Goal: Information Seeking & Learning: Learn about a topic

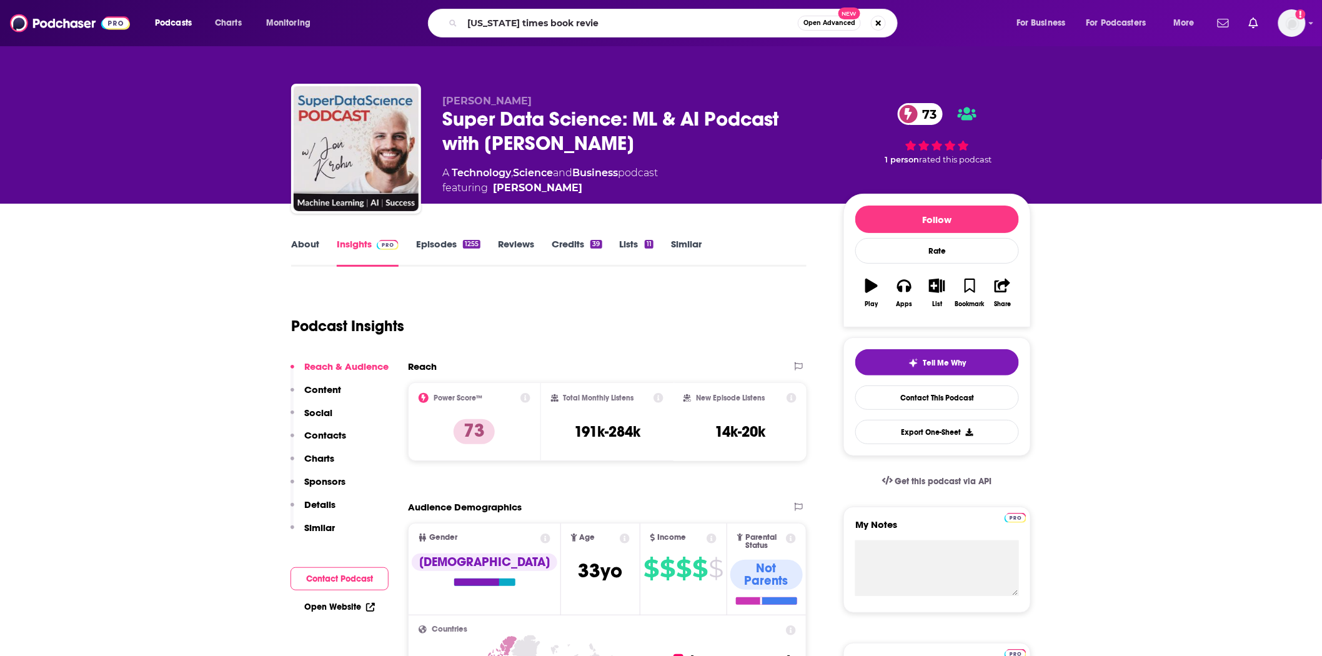
type input "[US_STATE] times book review"
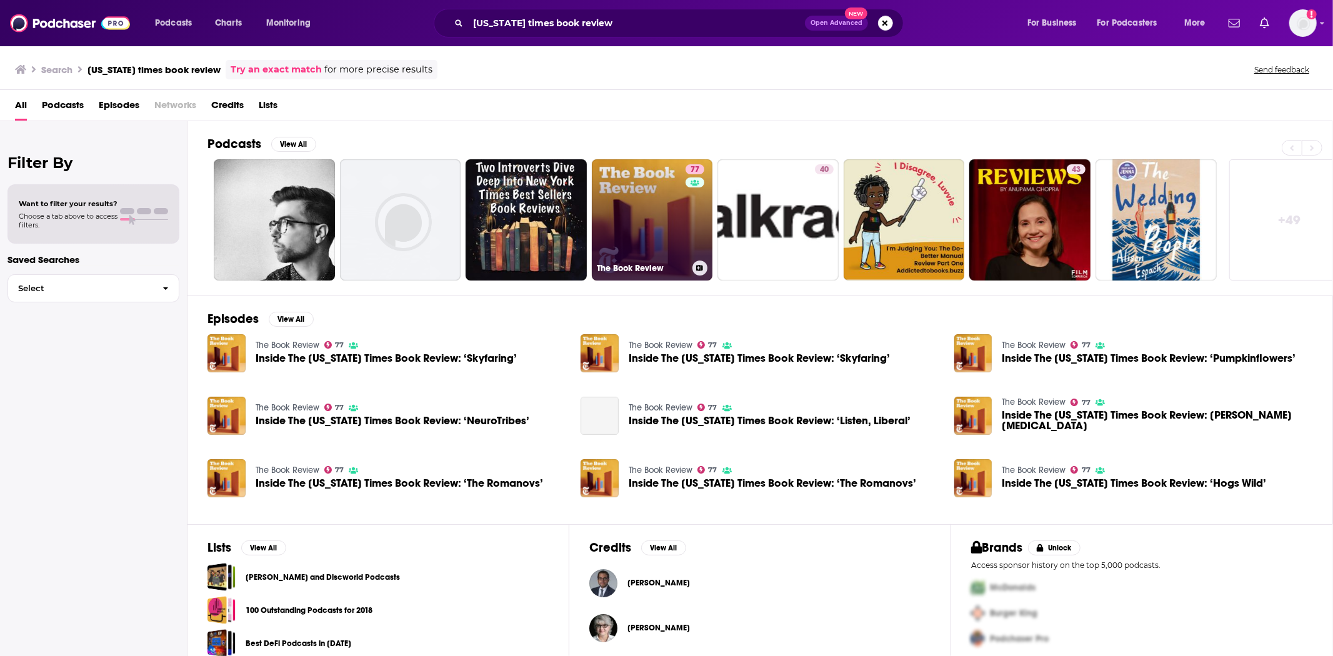
click at [666, 217] on link "77 The Book Review" at bounding box center [652, 219] width 121 height 121
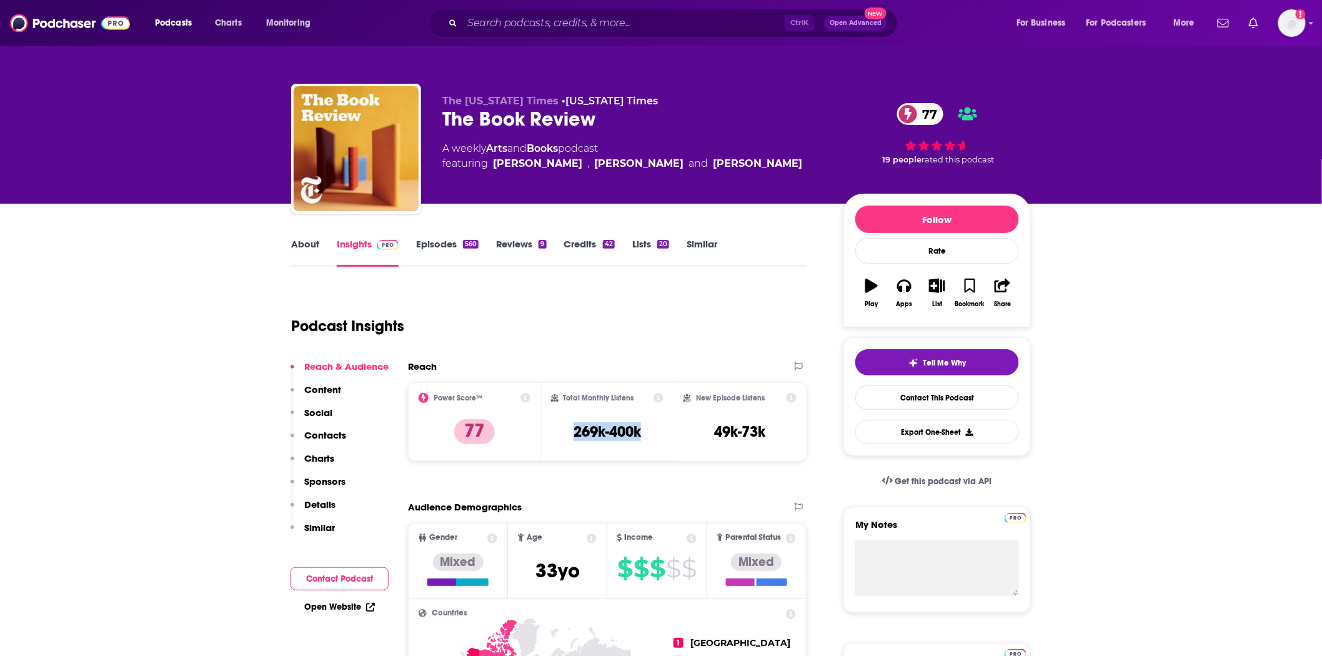
drag, startPoint x: 639, startPoint y: 428, endPoint x: 561, endPoint y: 426, distance: 78.2
click at [561, 426] on div "Total Monthly Listens 269k-400k" at bounding box center [607, 421] width 113 height 57
copy h3 "269k-400k"
click at [61, 29] on img at bounding box center [70, 23] width 120 height 24
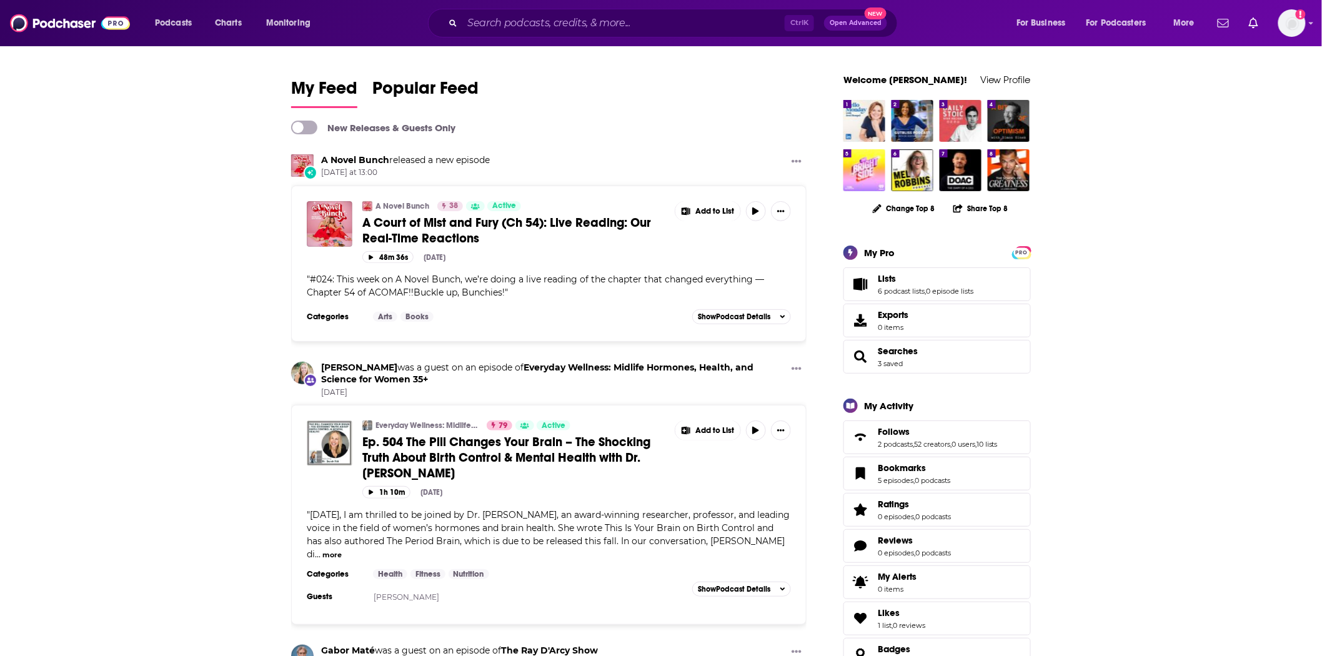
scroll to position [208, 0]
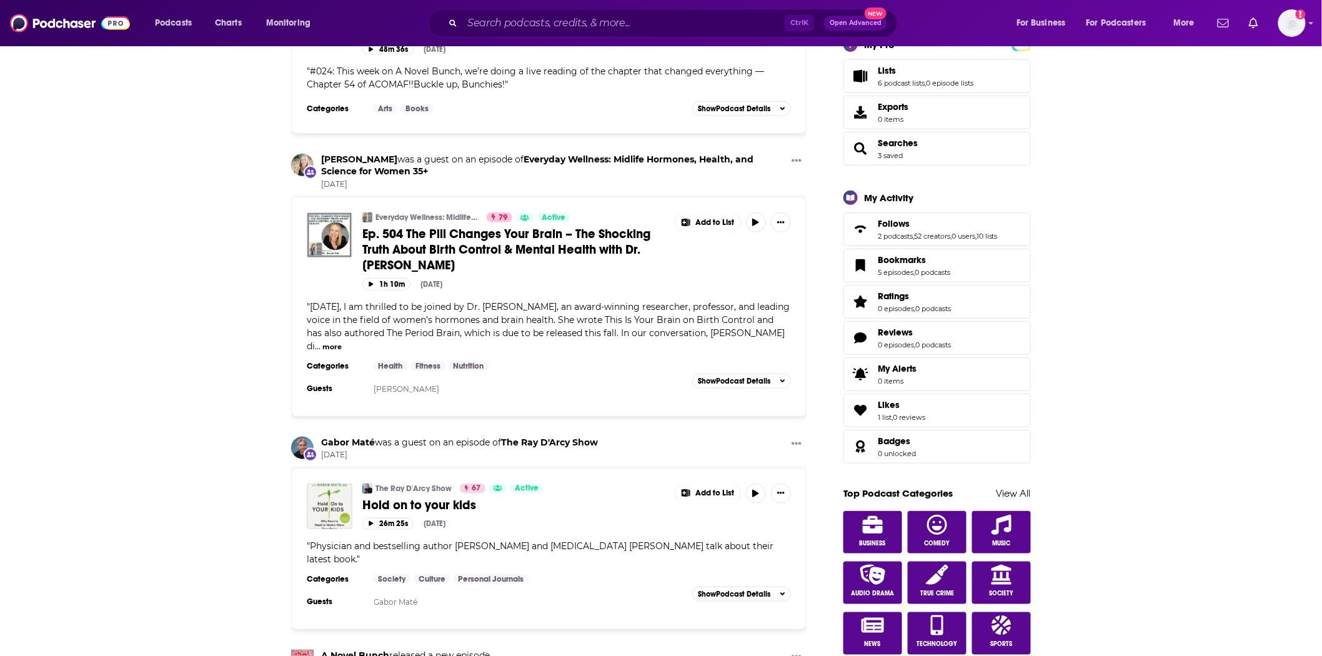
click at [524, 250] on span "Ep. 504 The Pill Changes Your Brain – The Shocking Truth About Birth Control & …" at bounding box center [506, 249] width 288 height 47
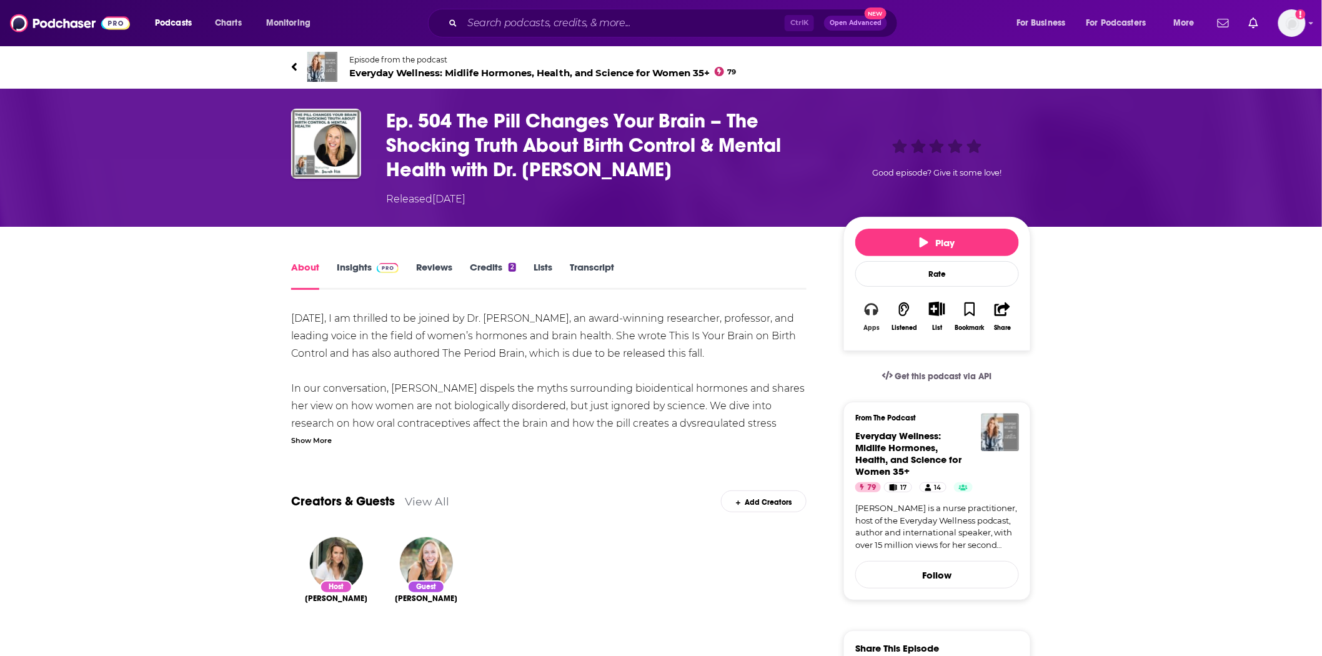
click at [877, 312] on icon "button" at bounding box center [872, 309] width 14 height 12
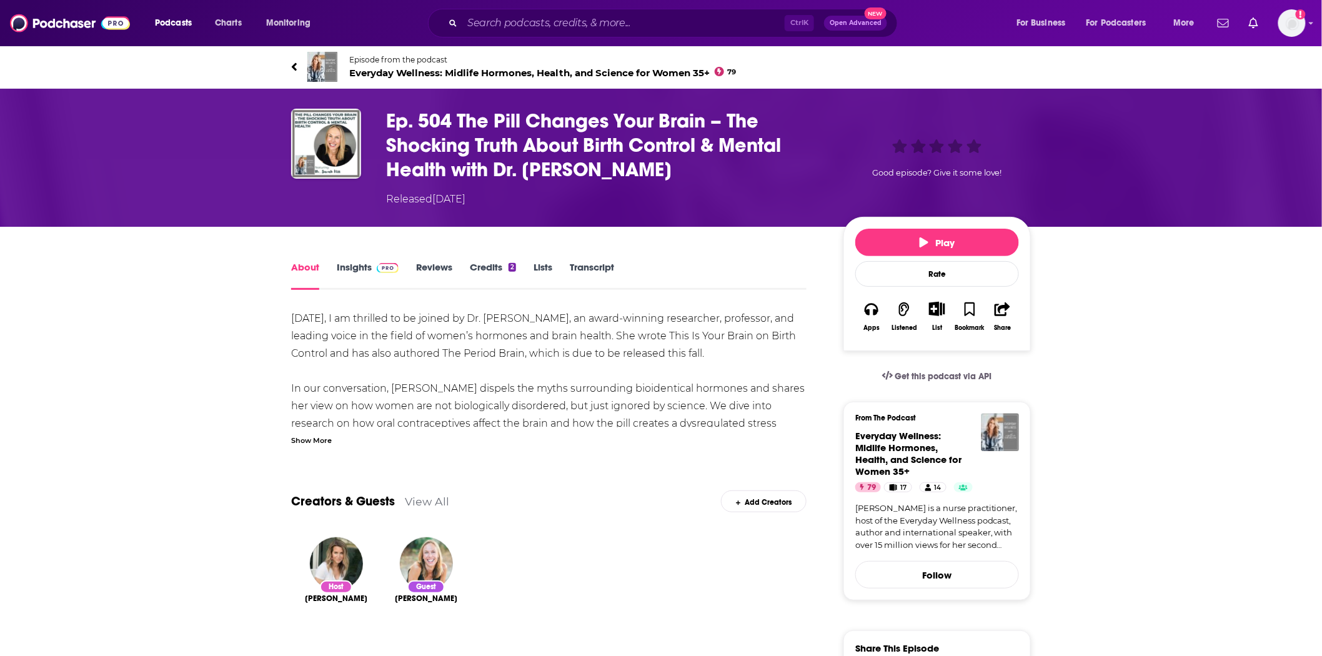
click at [397, 66] on span "Episode from the podcast Everyday Wellness: Midlife Hormones, Health, and Scien…" at bounding box center [542, 67] width 387 height 24
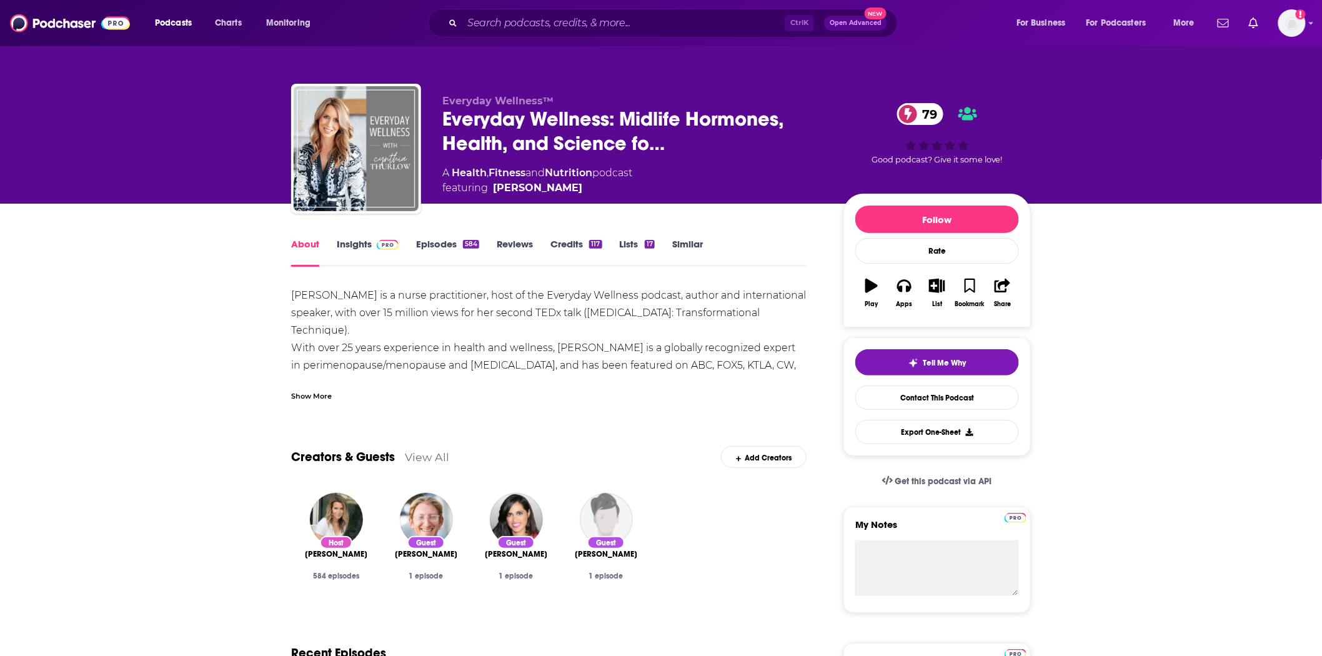
click at [389, 246] on img at bounding box center [388, 245] width 22 height 10
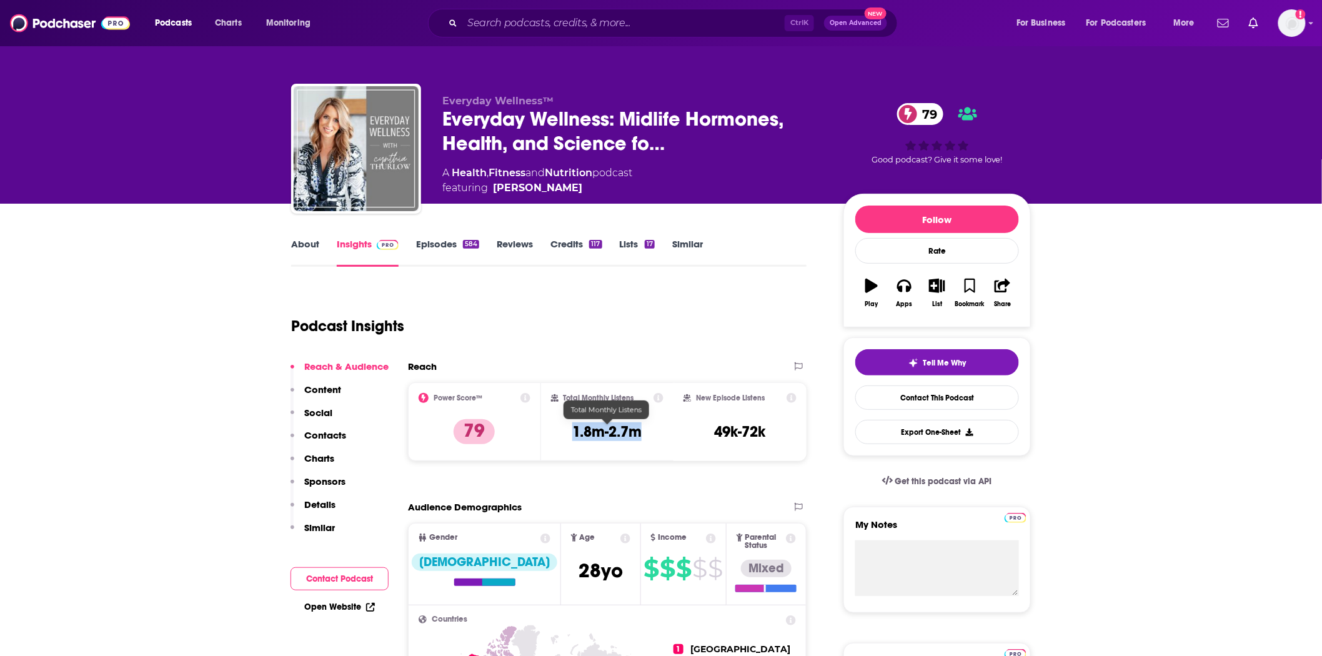
drag, startPoint x: 647, startPoint y: 429, endPoint x: 547, endPoint y: 428, distance: 100.0
click at [547, 428] on div "Total Monthly Listens 1.8m-2.7m" at bounding box center [607, 421] width 133 height 79
copy h3 "1.8m-2.7m"
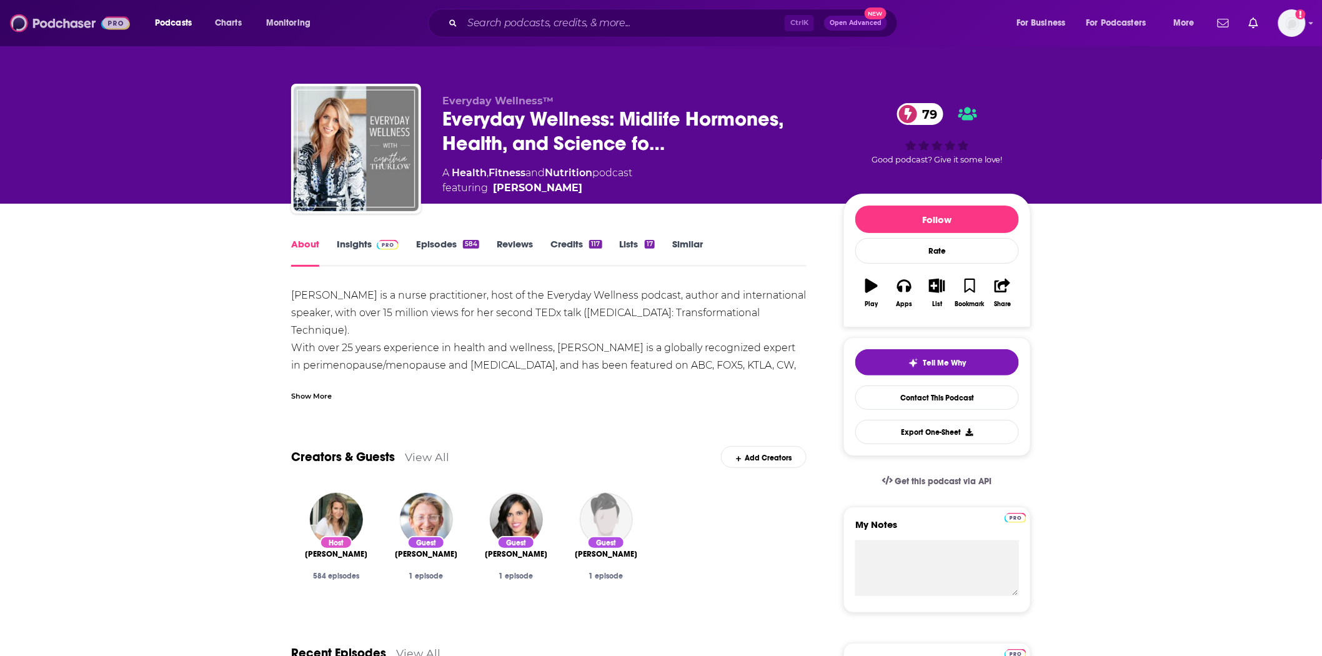
click at [32, 24] on img at bounding box center [70, 23] width 120 height 24
